Goal: Information Seeking & Learning: Learn about a topic

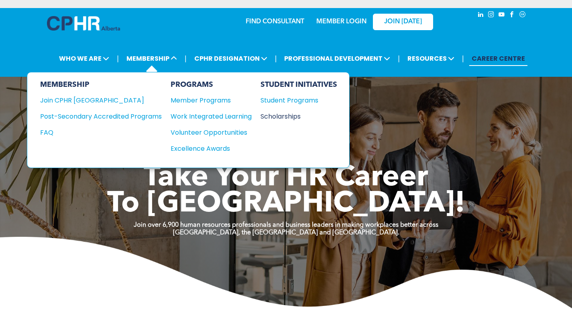
click at [290, 116] on div "Scholarships" at bounding box center [295, 116] width 69 height 10
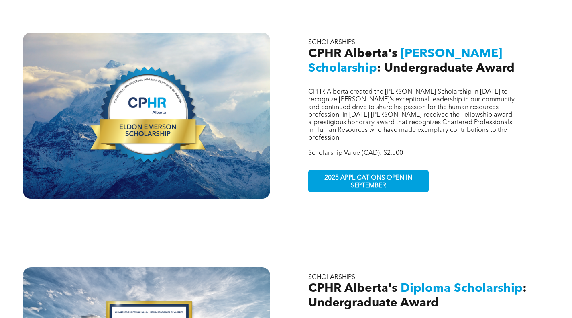
scroll to position [321, 0]
